Goal: Task Accomplishment & Management: Manage account settings

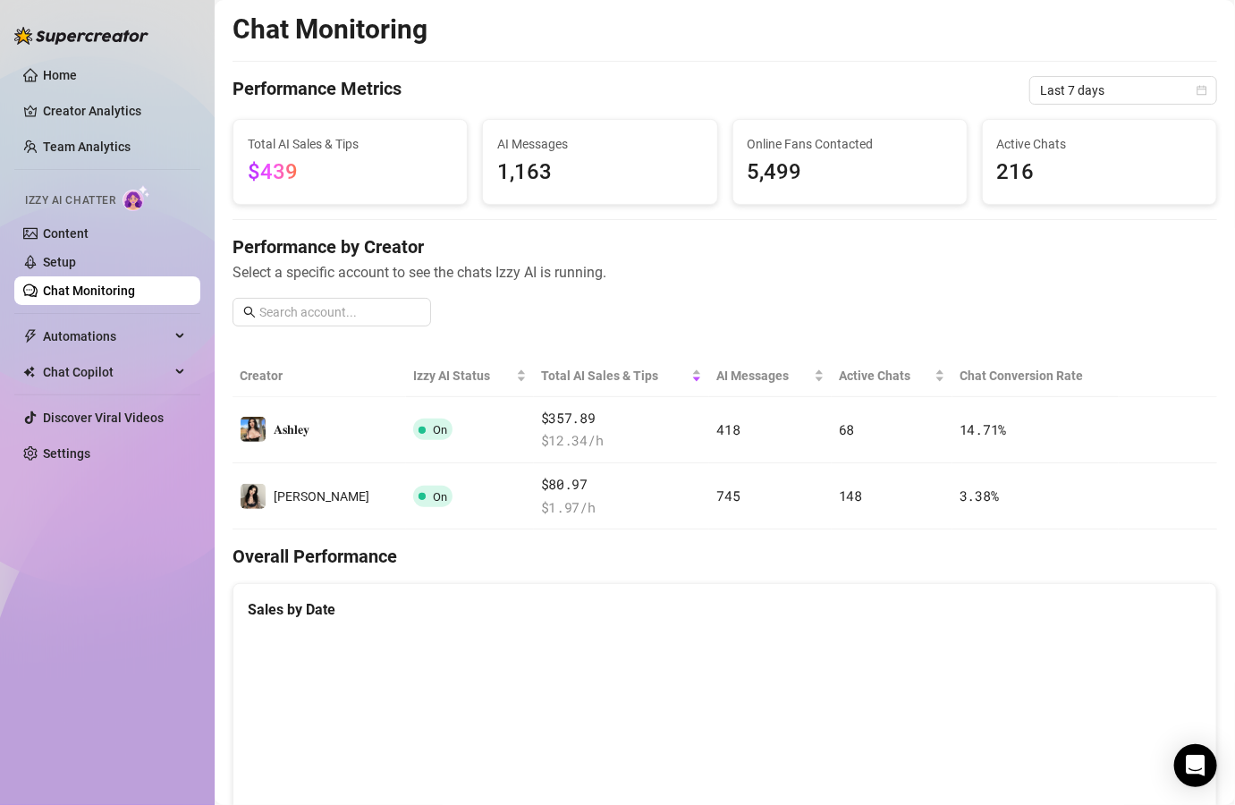
click at [98, 142] on link "Team Analytics" at bounding box center [87, 146] width 88 height 14
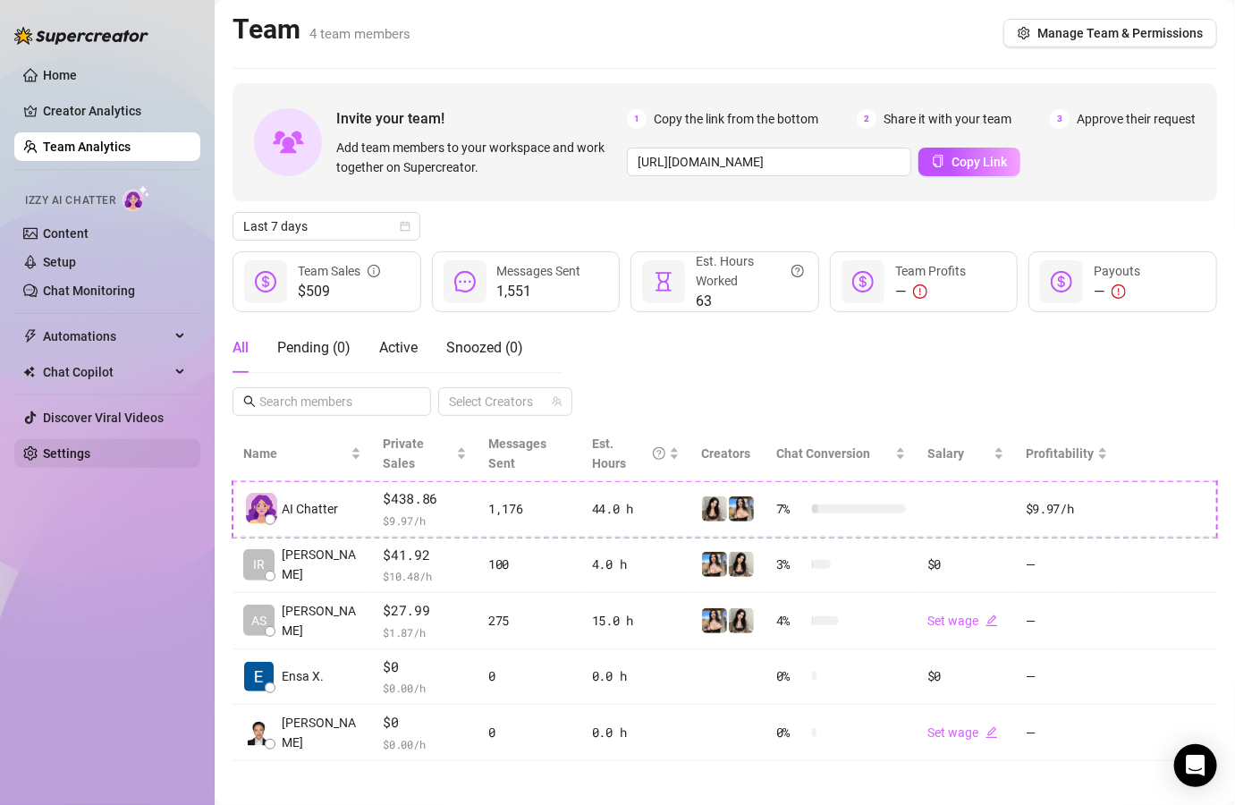
click at [90, 446] on link "Settings" at bounding box center [66, 453] width 47 height 14
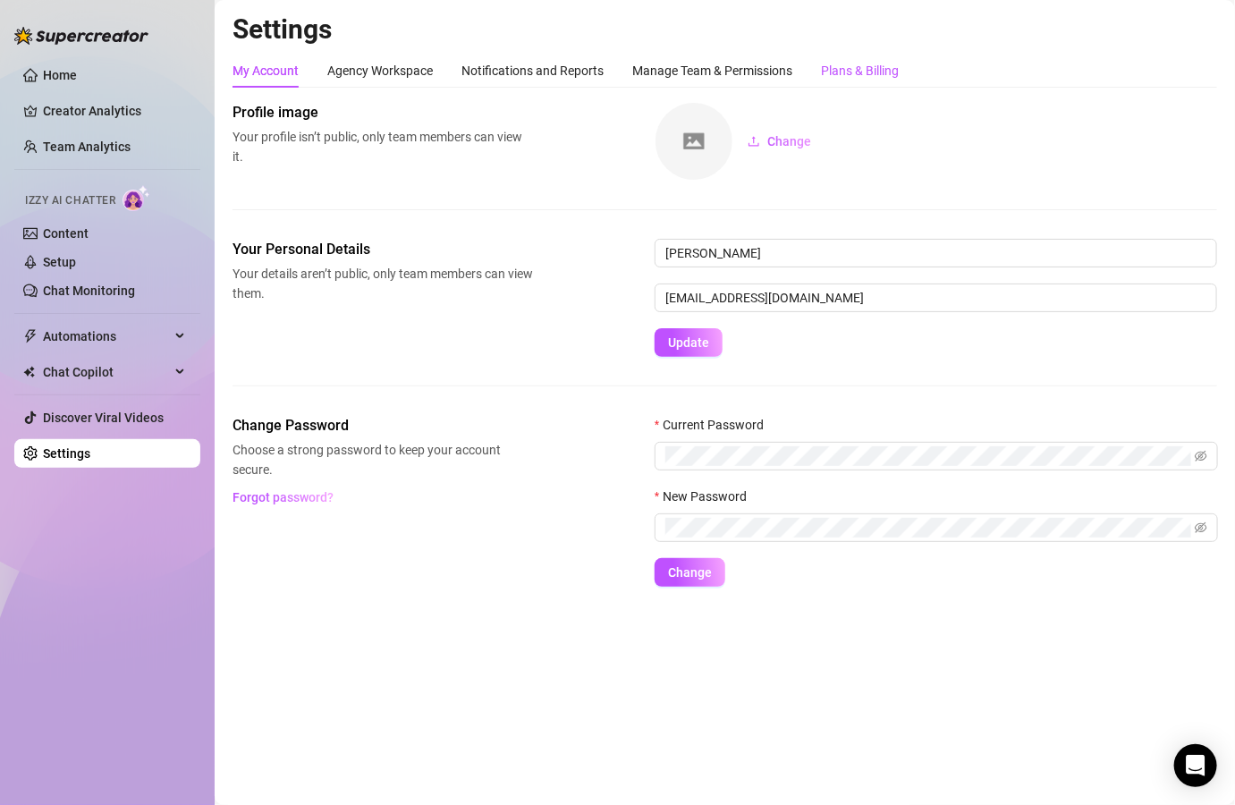
click at [857, 68] on div "Plans & Billing" at bounding box center [860, 71] width 78 height 20
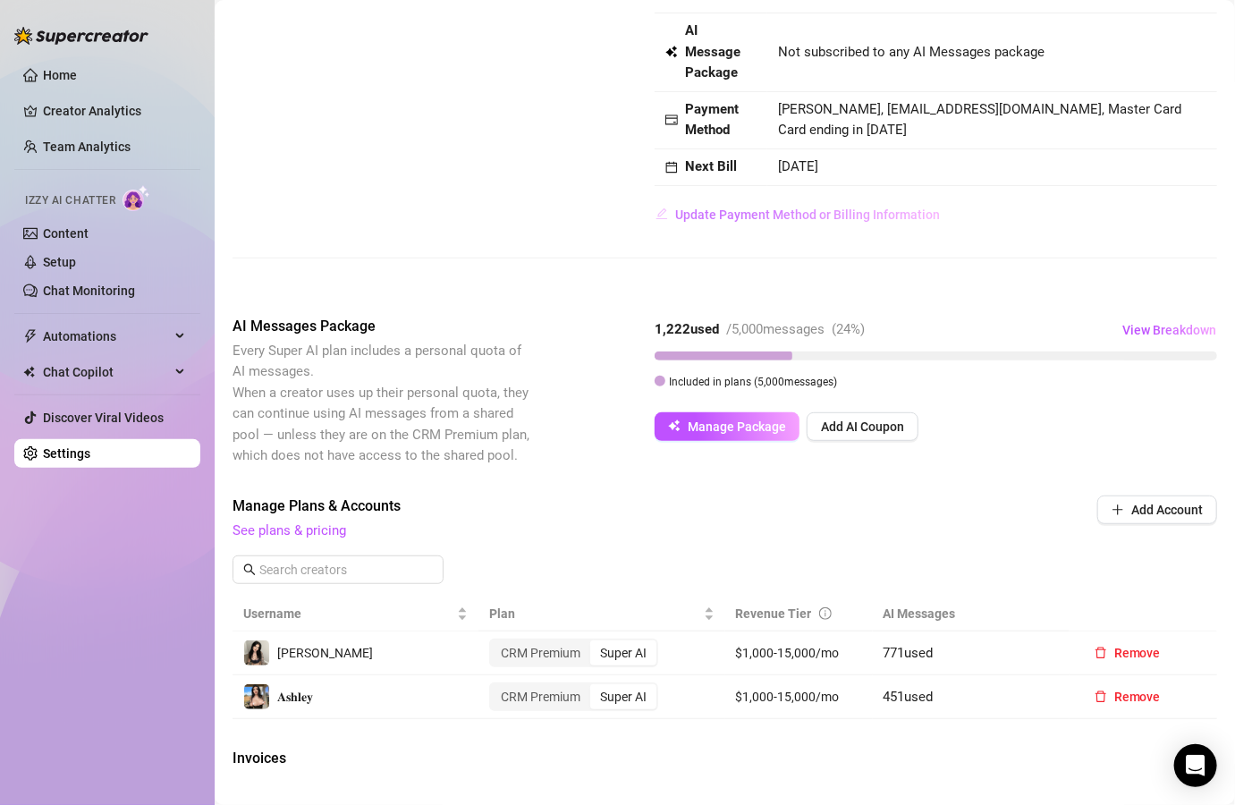
scroll to position [144, 0]
click at [1159, 330] on span "View Breakdown" at bounding box center [1169, 332] width 94 height 14
click at [1022, 532] on div "Manage Plans & Accounts See plans & pricing Add Account" at bounding box center [724, 520] width 984 height 46
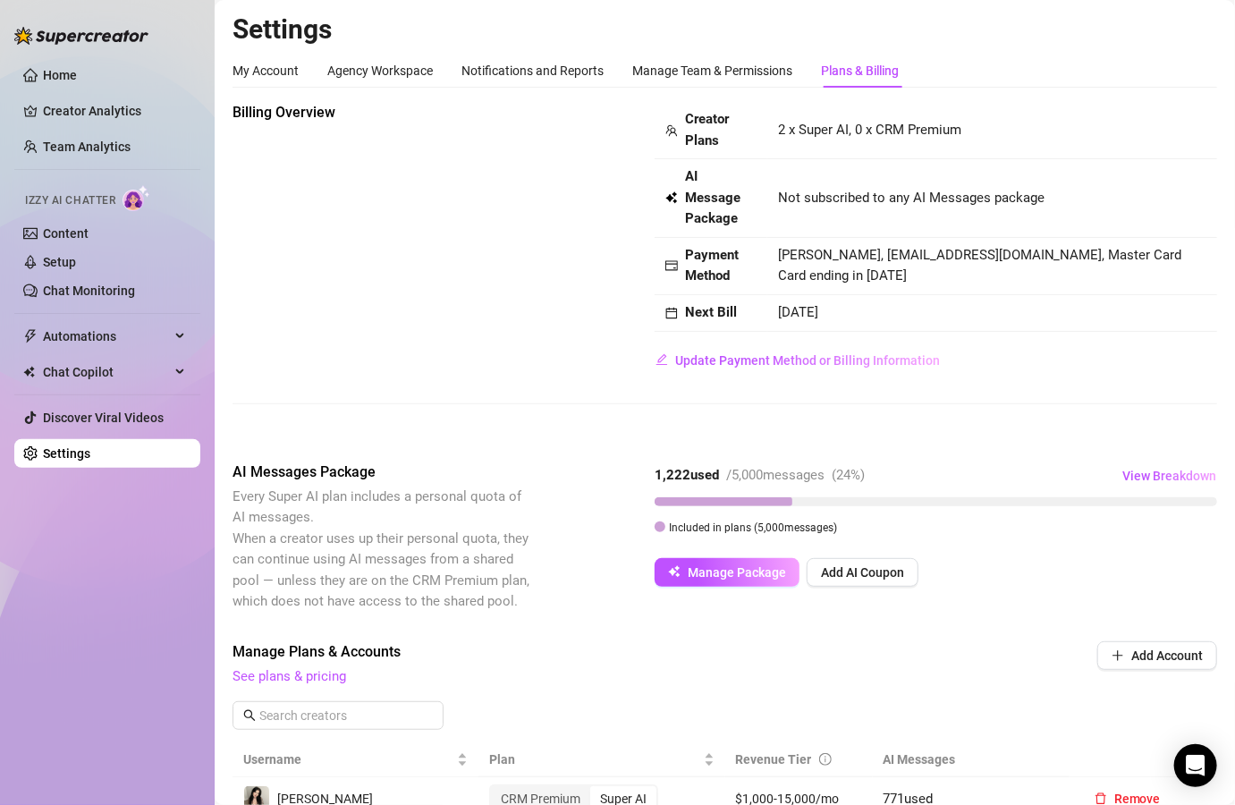
scroll to position [0, 0]
drag, startPoint x: 97, startPoint y: 306, endPoint x: 100, endPoint y: 290, distance: 16.3
click at [100, 290] on ul "Home Creator Analytics Team Analytics Izzy AI Chatter Content Setup Chat Monito…" at bounding box center [107, 264] width 186 height 421
click at [100, 290] on link "Chat Monitoring" at bounding box center [89, 290] width 92 height 14
